Goal: Information Seeking & Learning: Find specific fact

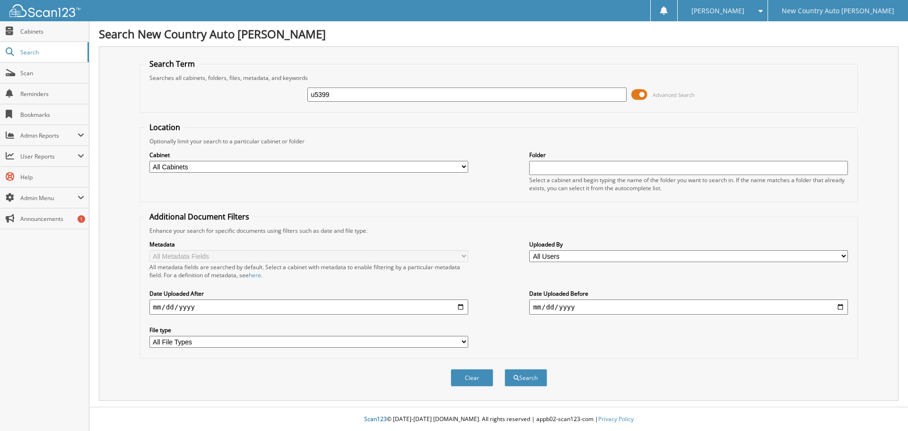
type input "u5399"
click at [464, 164] on select "All Cabinets BANK RECS COORS [PERSON_NAME] - ACCOUNTS PAYABLE [PERSON_NAME] - A…" at bounding box center [308, 167] width 319 height 12
select select "7176"
click at [149, 161] on select "All Cabinets BANK RECS COORS [PERSON_NAME] - ACCOUNTS PAYABLE [PERSON_NAME] - A…" at bounding box center [308, 167] width 319 height 12
click at [530, 375] on button "Search" at bounding box center [525, 377] width 43 height 17
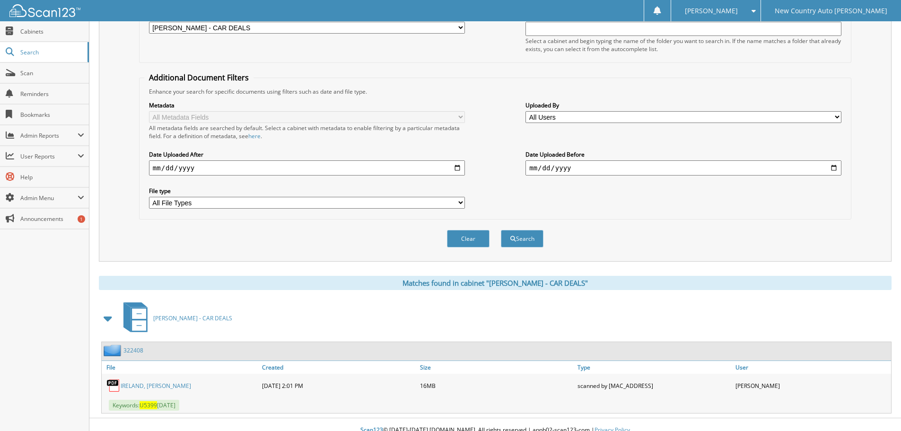
scroll to position [150, 0]
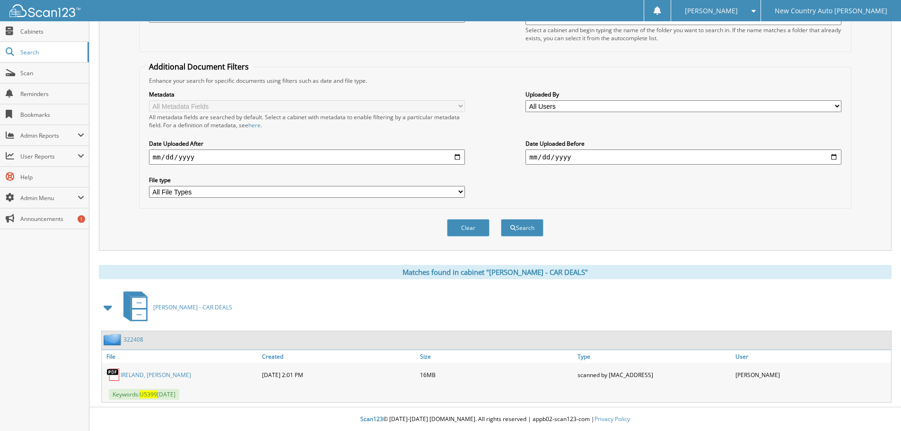
click at [147, 373] on link "IRELAND, [PERSON_NAME]" at bounding box center [156, 375] width 70 height 8
click at [147, 373] on link "IRELAND, JEREMY" at bounding box center [156, 375] width 70 height 8
click at [151, 374] on link "IRELAND, JEREMY" at bounding box center [156, 375] width 70 height 8
click at [125, 375] on link "IRELAND, JEREMY" at bounding box center [156, 375] width 70 height 8
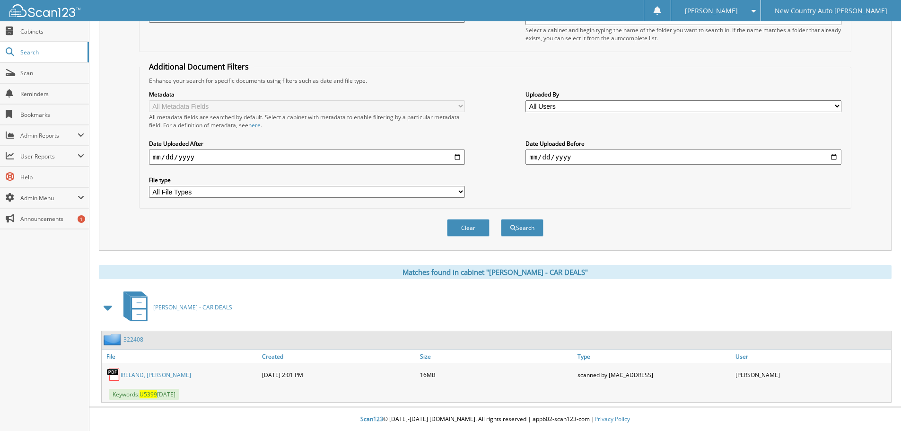
click at [130, 374] on link "IRELAND, JEREMY" at bounding box center [156, 375] width 70 height 8
click at [152, 375] on link "IRELAND, JEREMY" at bounding box center [156, 375] width 70 height 8
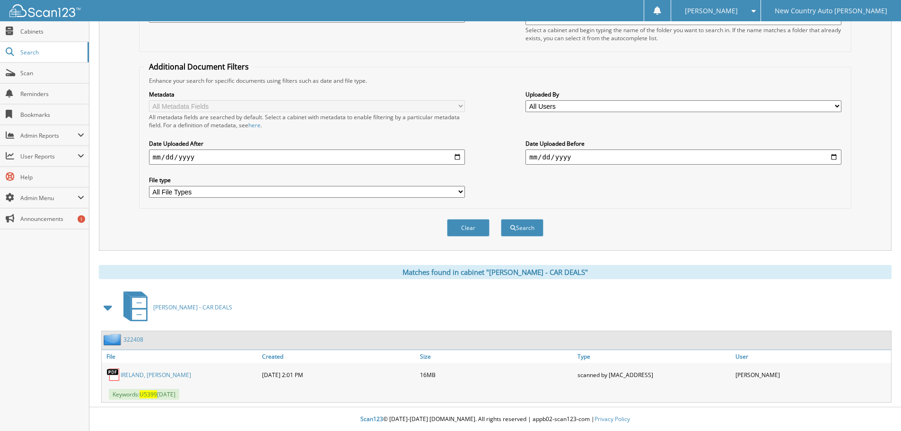
click at [152, 375] on link "IRELAND, JEREMY" at bounding box center [156, 375] width 70 height 8
click at [114, 372] on img at bounding box center [113, 374] width 14 height 14
click at [114, 373] on img at bounding box center [113, 374] width 14 height 14
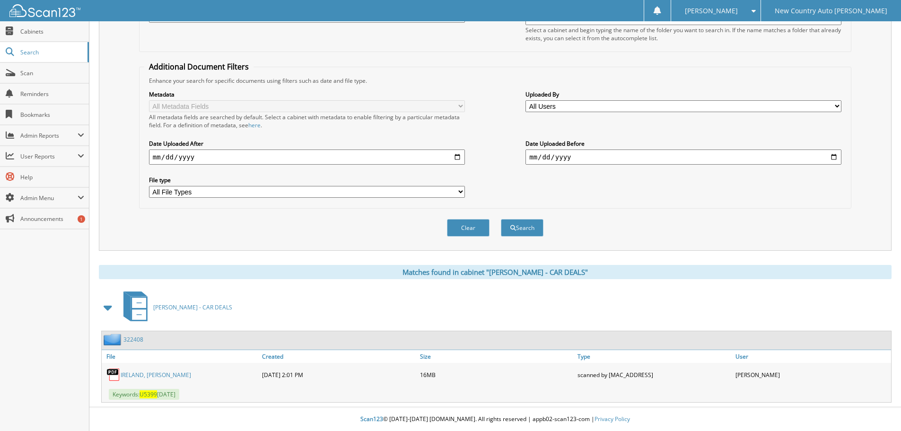
click at [113, 372] on img at bounding box center [113, 374] width 14 height 14
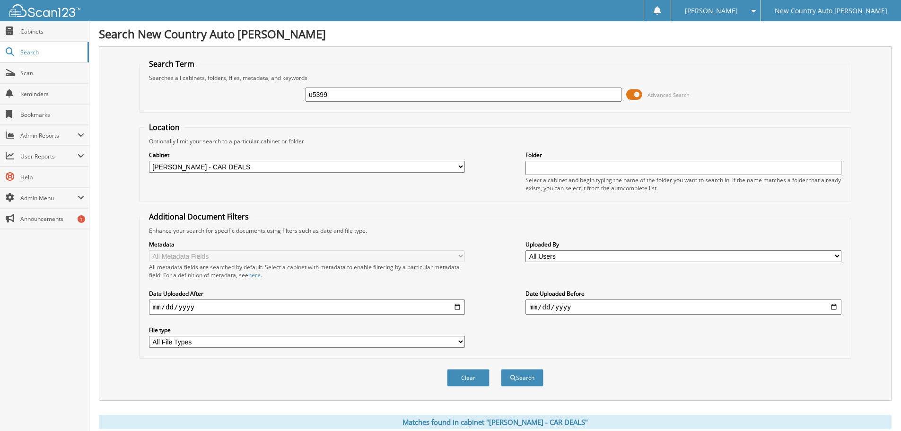
click at [457, 165] on select "All Cabinets BANK RECS COORS [PERSON_NAME] - ACCOUNTS PAYABLE [PERSON_NAME] - A…" at bounding box center [307, 167] width 316 height 12
select select
click at [149, 161] on select "All Cabinets BANK RECS COORS [PERSON_NAME] - ACCOUNTS PAYABLE [PERSON_NAME] - A…" at bounding box center [307, 167] width 316 height 12
click at [528, 380] on button "Search" at bounding box center [522, 377] width 43 height 17
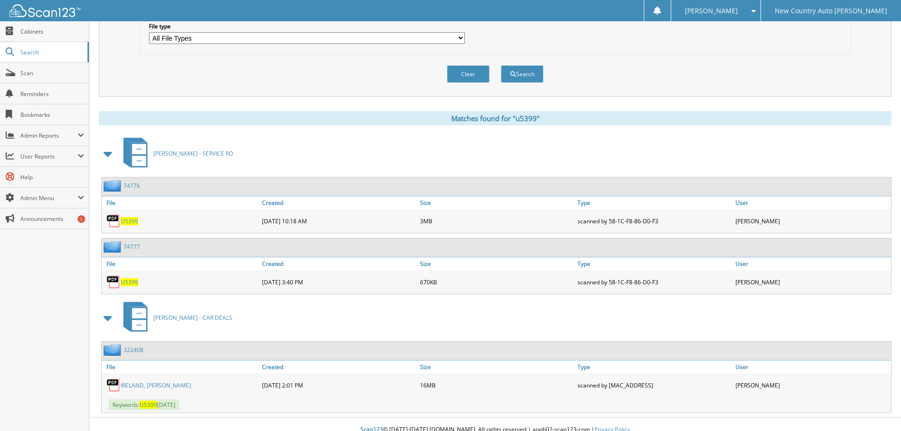
scroll to position [314, 0]
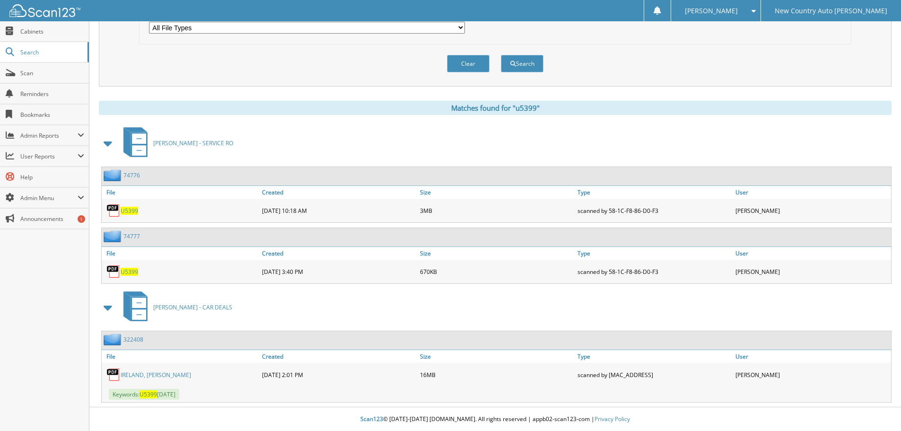
click at [114, 371] on img at bounding box center [113, 374] width 14 height 14
click at [132, 374] on link "IRELAND, JEREMY" at bounding box center [156, 375] width 70 height 8
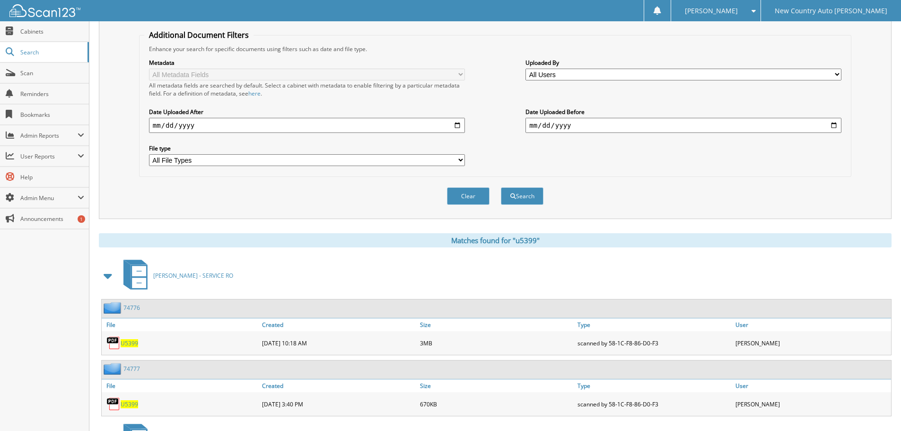
scroll to position [78, 0]
